Goal: Check status: Check status

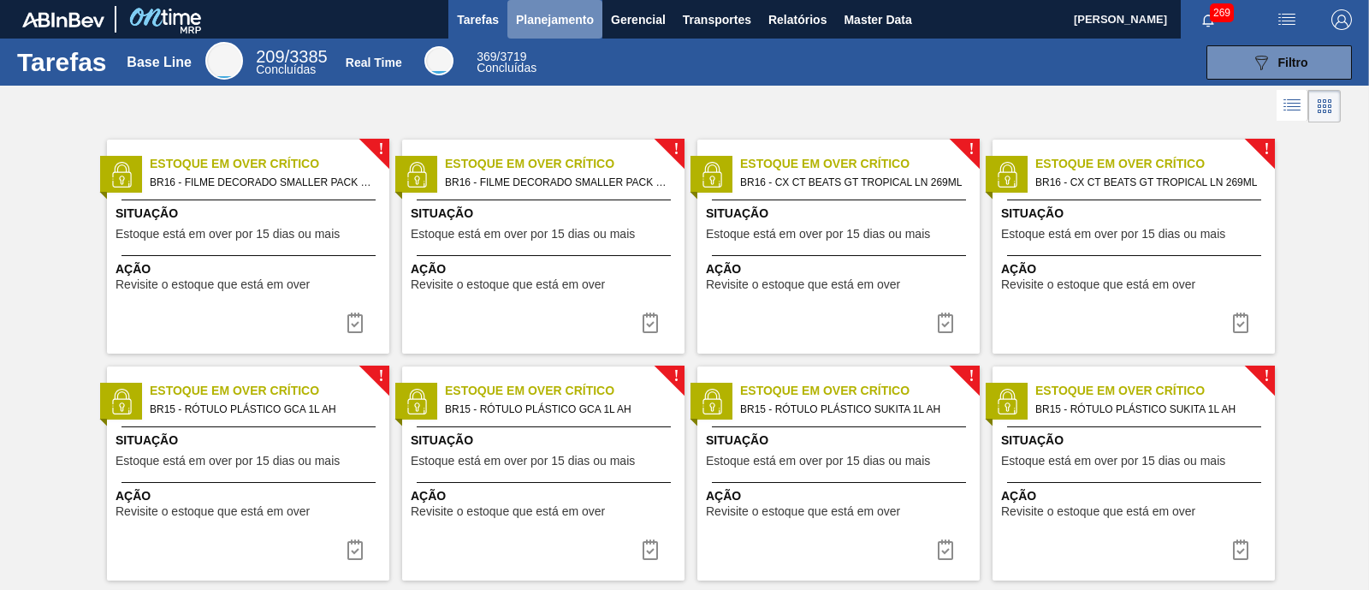
click at [543, 12] on span "Planejamento" at bounding box center [555, 19] width 78 height 21
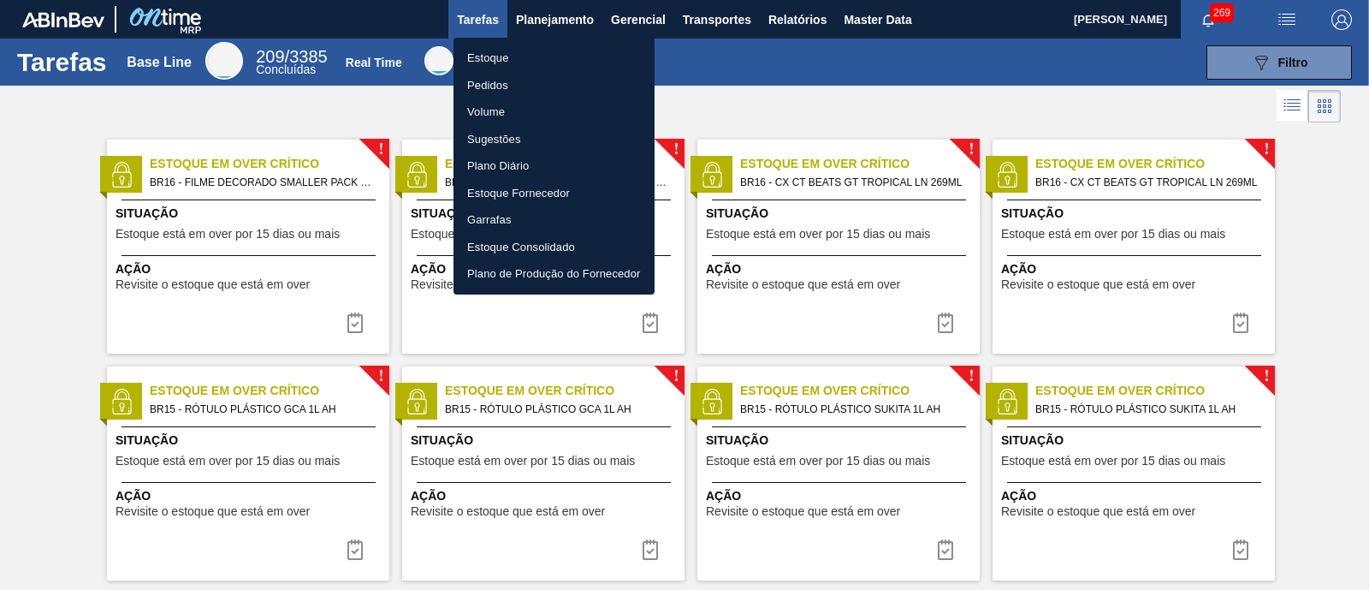
click at [531, 53] on li "Estoque" at bounding box center [554, 57] width 201 height 27
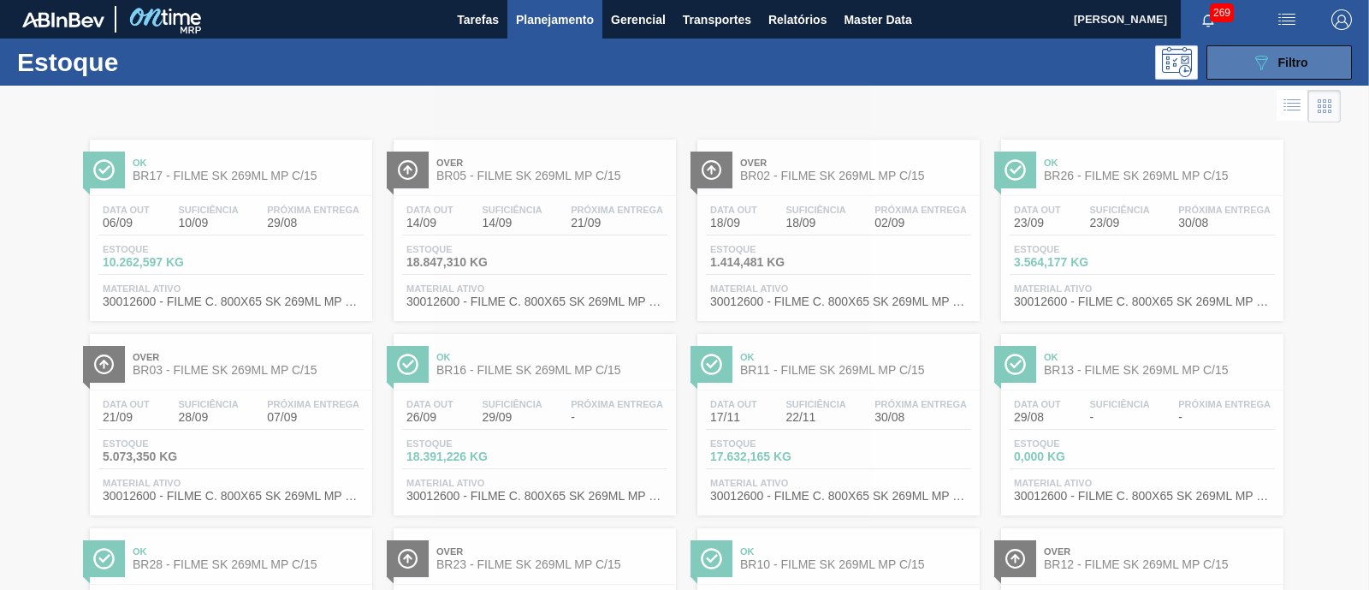
click at [1094, 56] on icon at bounding box center [1261, 63] width 13 height 15
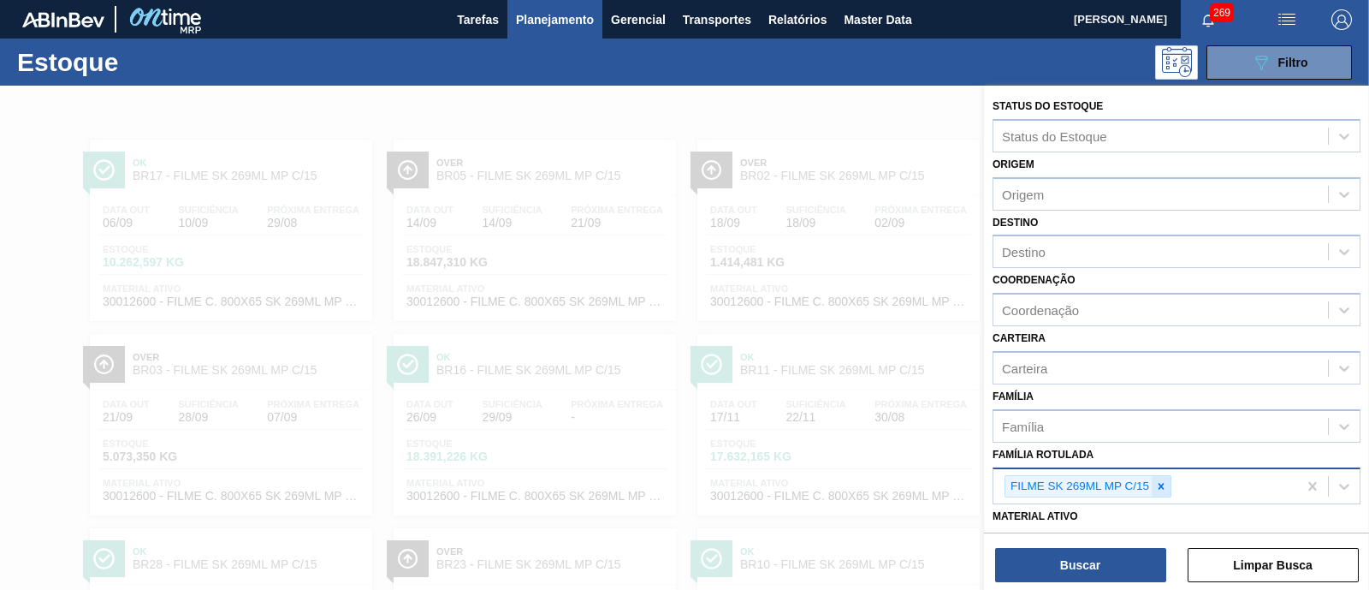
click at [1094, 471] on div at bounding box center [1161, 486] width 19 height 21
click at [1094, 471] on div "Família Rotulada" at bounding box center [1160, 483] width 335 height 25
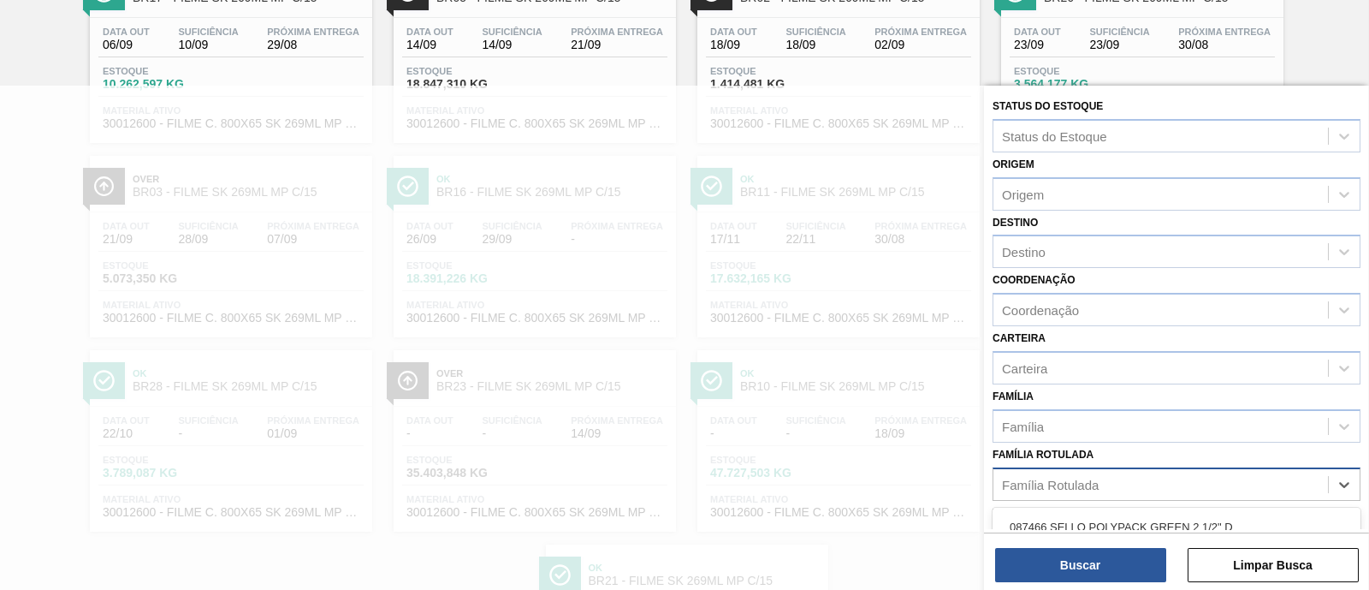
click at [473, 258] on div at bounding box center [684, 381] width 1369 height 590
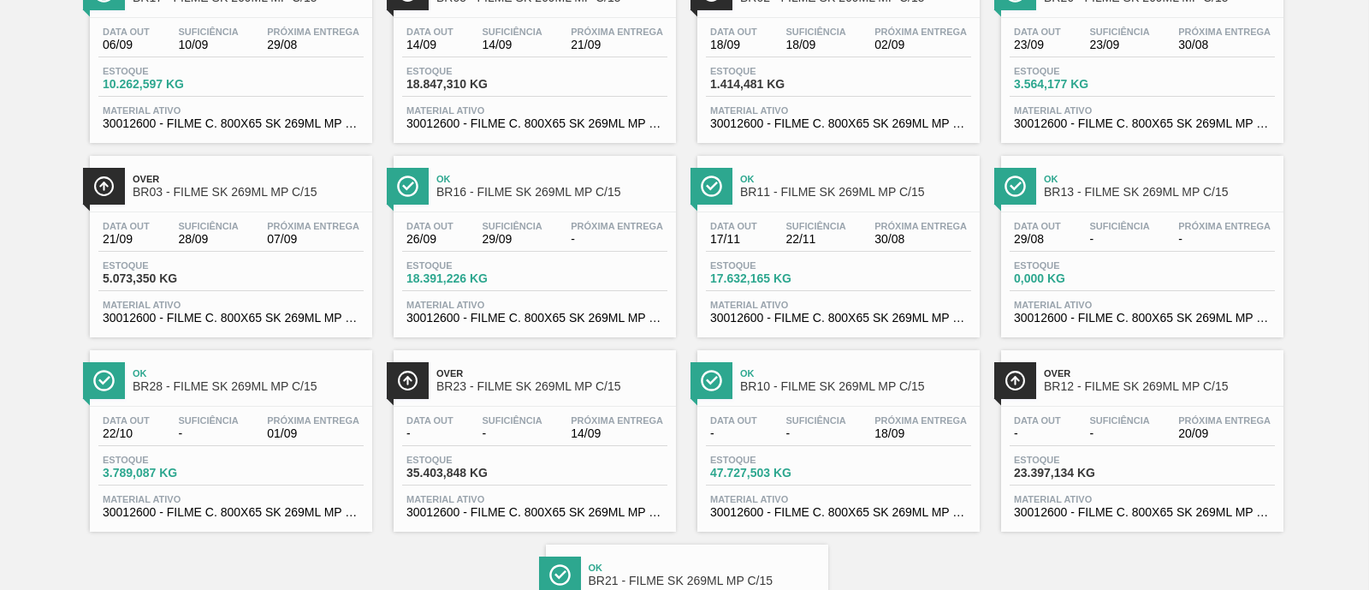
click at [809, 247] on div "Data [DATE] Suficiência 22/11 Próxima Entrega 30/08" at bounding box center [838, 236] width 265 height 31
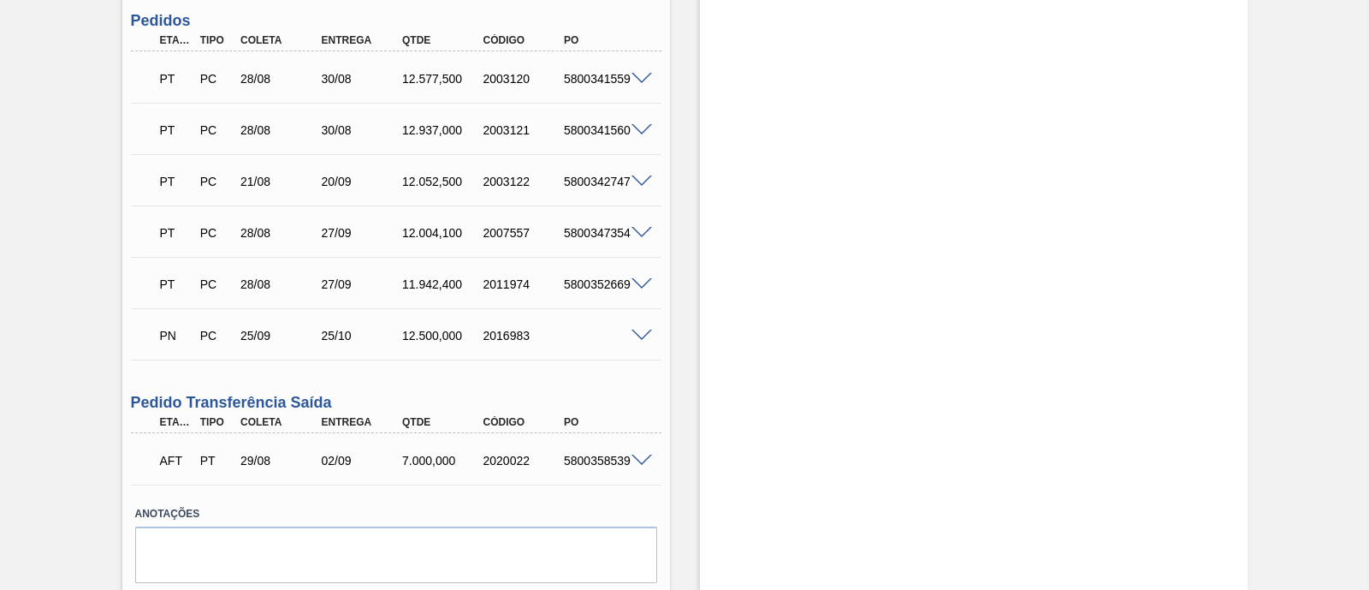
scroll to position [535, 0]
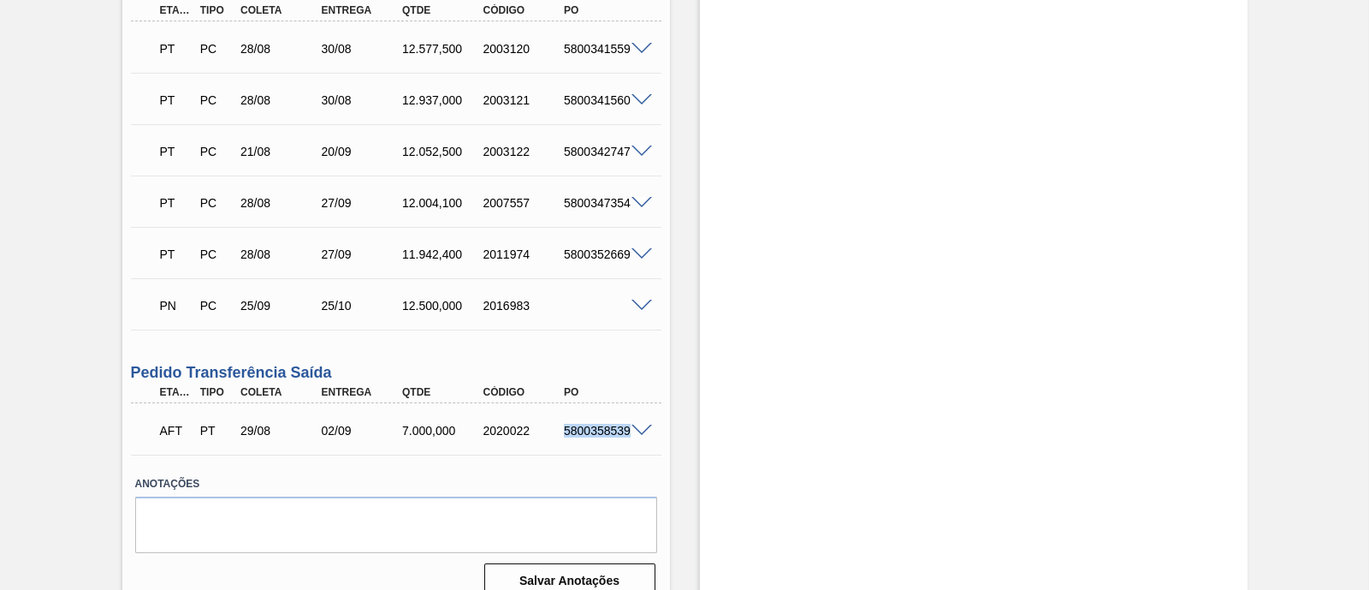
drag, startPoint x: 561, startPoint y: 434, endPoint x: 630, endPoint y: 436, distance: 68.5
click at [630, 436] on div "AFT PT 29/08 02/09 7.000,000 2020022 5800358539" at bounding box center [396, 428] width 531 height 43
copy div "5800358539"
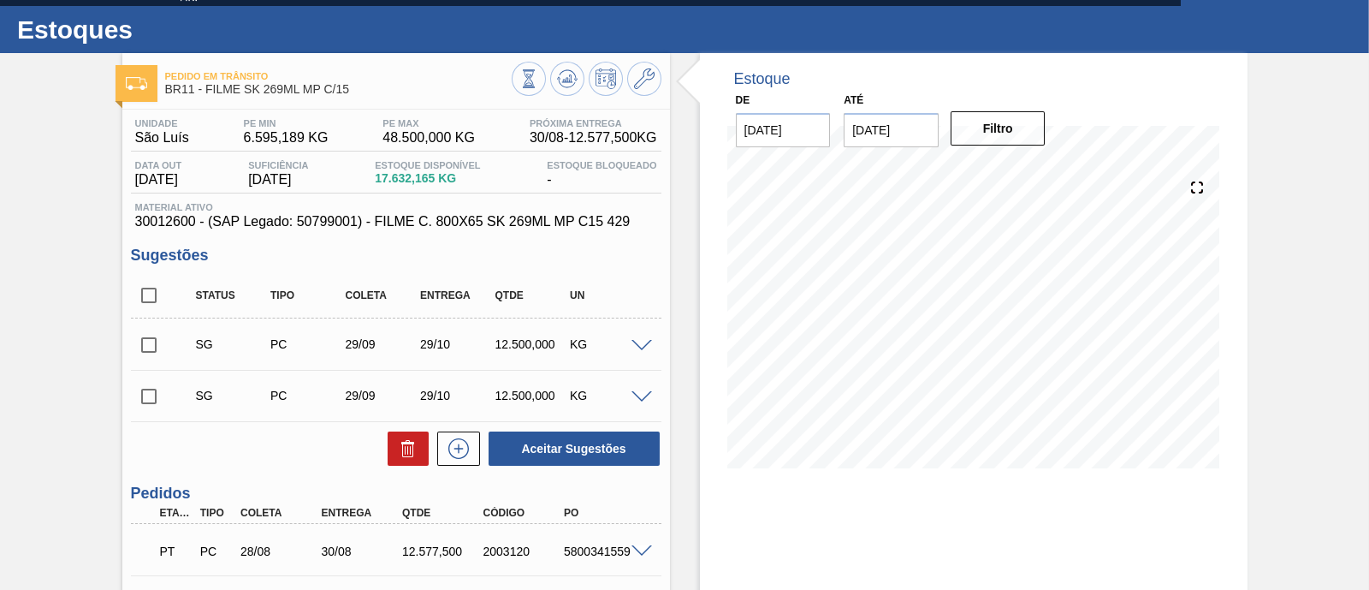
scroll to position [0, 0]
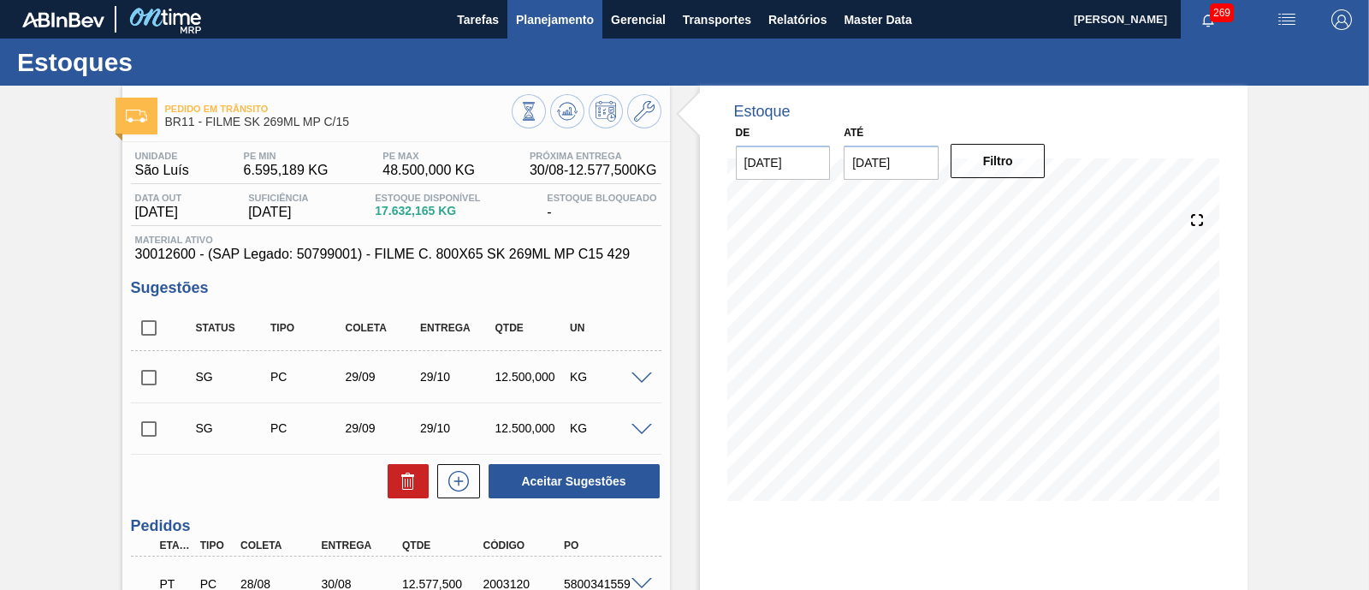
click at [543, 23] on span "Planejamento" at bounding box center [555, 19] width 78 height 21
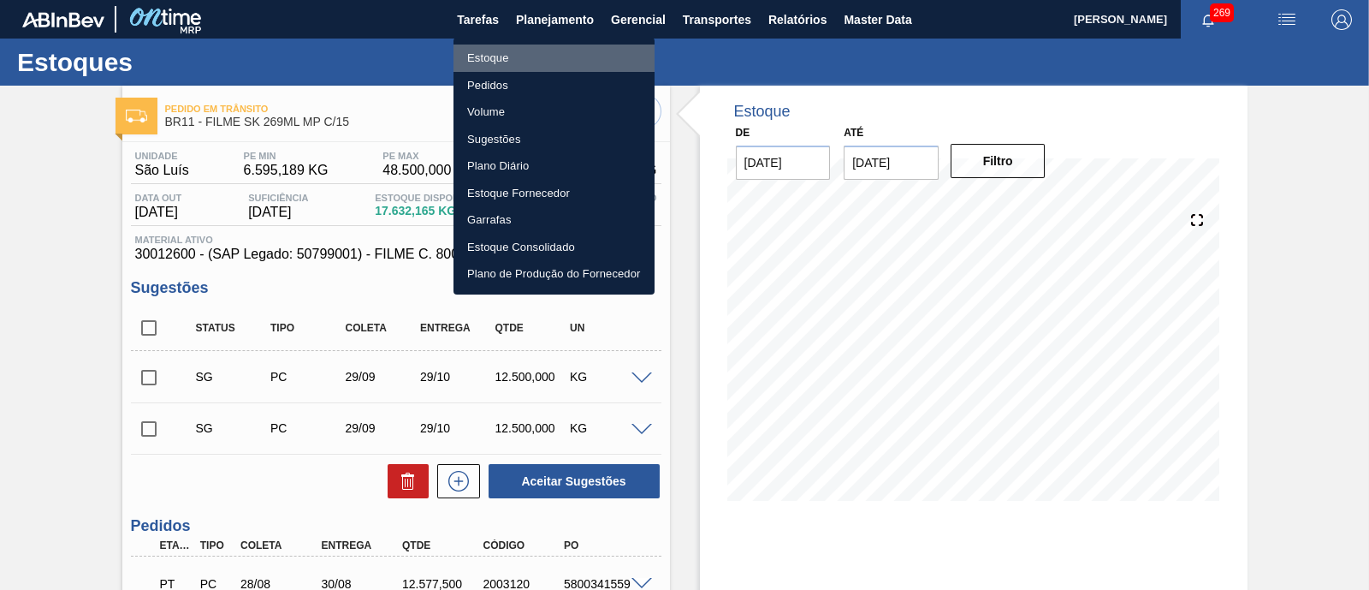
drag, startPoint x: 472, startPoint y: 55, endPoint x: 540, endPoint y: 2, distance: 85.9
click at [473, 54] on li "Estoque" at bounding box center [554, 57] width 201 height 27
